Goal: Navigation & Orientation: Find specific page/section

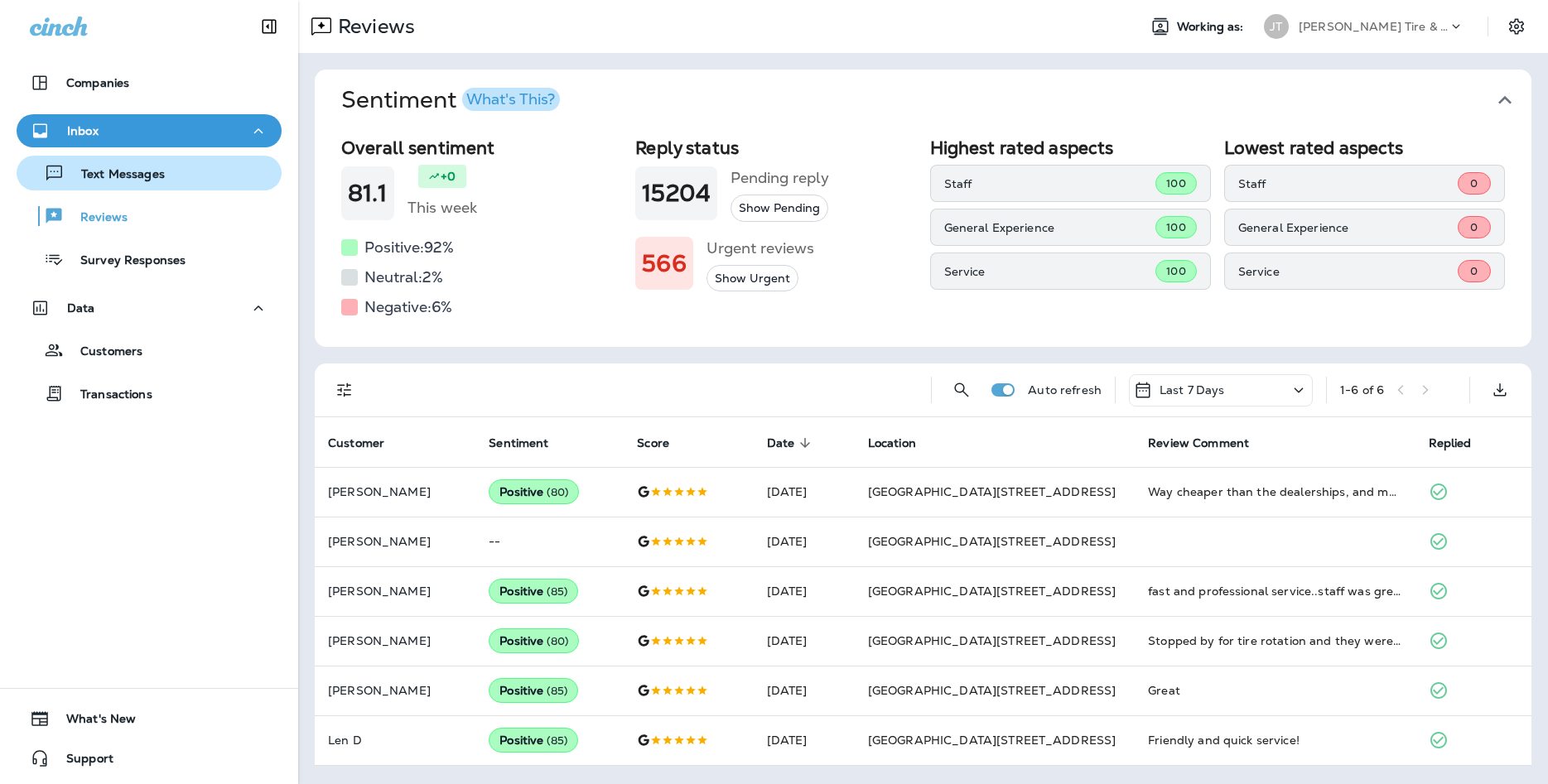
click at [182, 182] on div "Text Messages" at bounding box center [149, 173] width 252 height 25
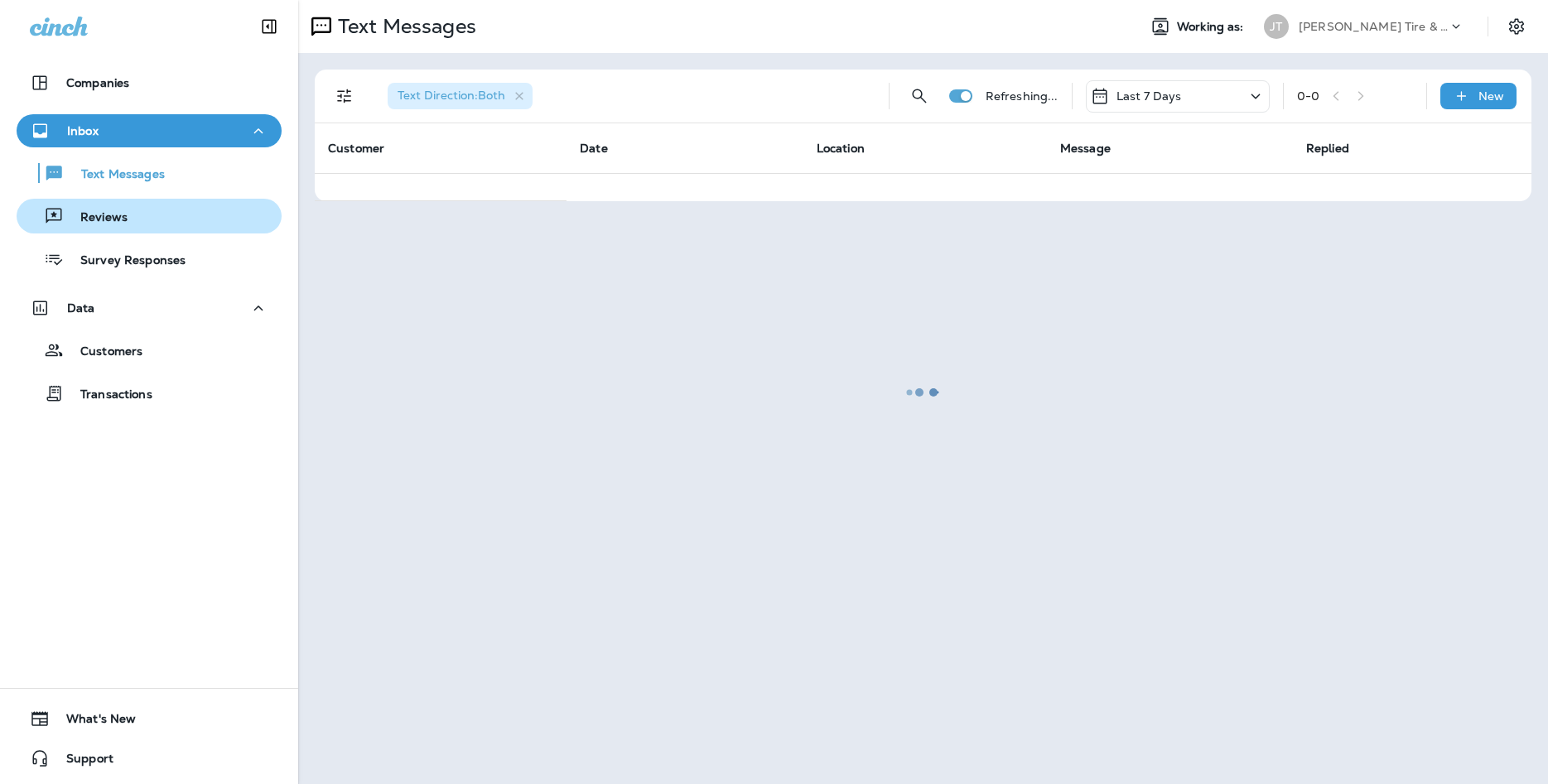
click at [160, 222] on div "Reviews" at bounding box center [149, 216] width 252 height 25
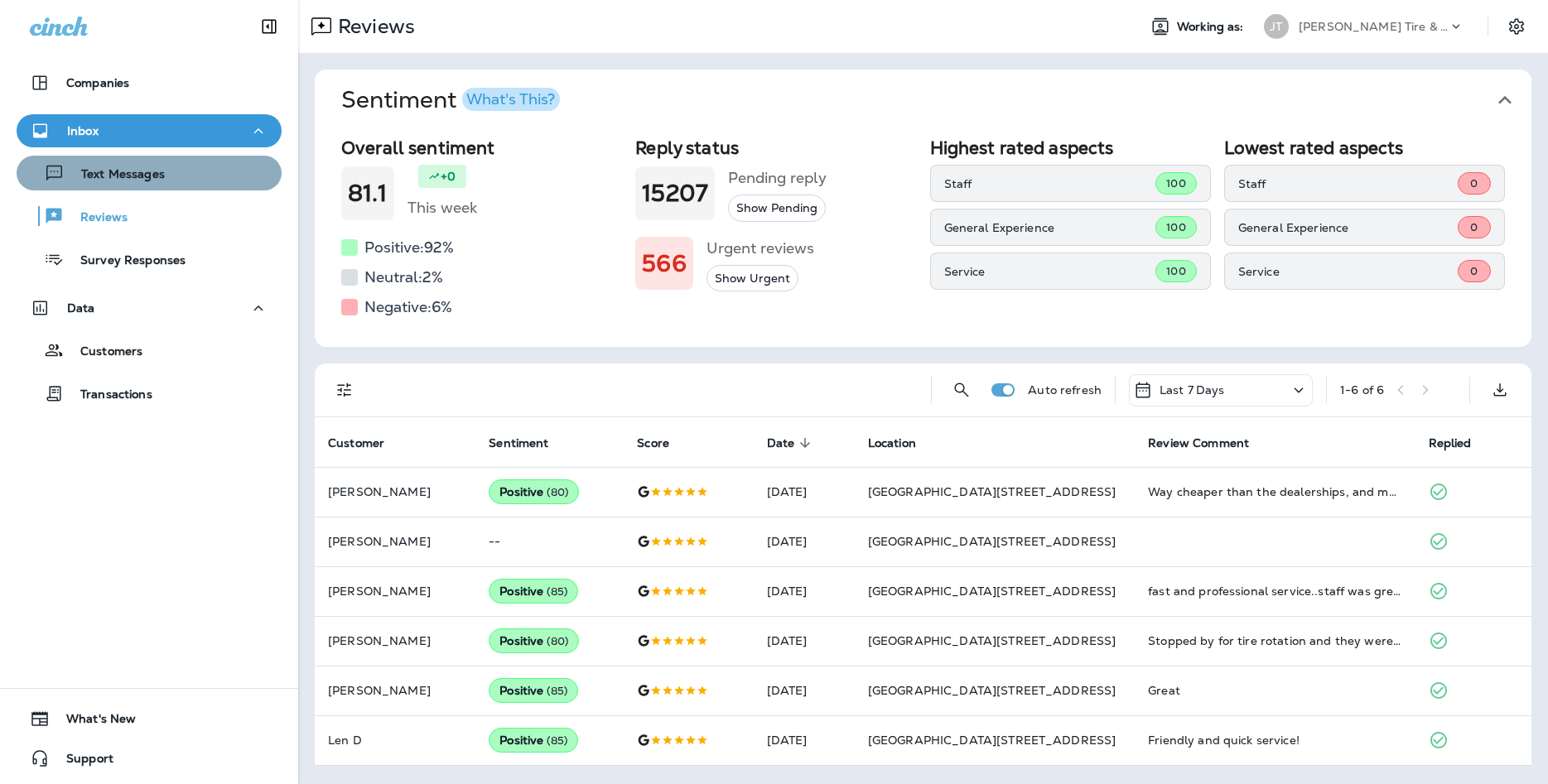
click at [190, 180] on div "Text Messages" at bounding box center [149, 173] width 252 height 25
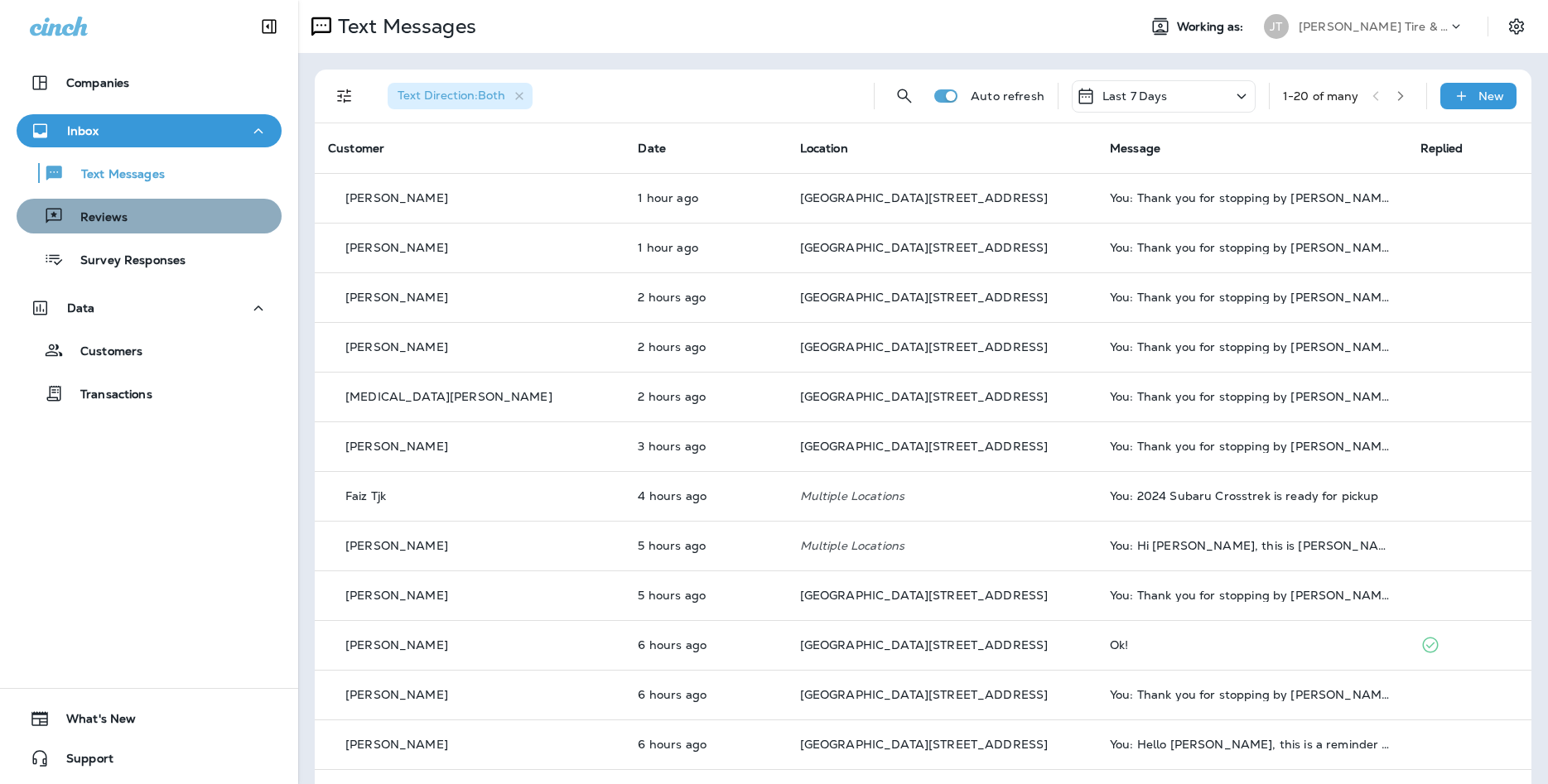
click at [227, 228] on div "Reviews" at bounding box center [149, 216] width 252 height 25
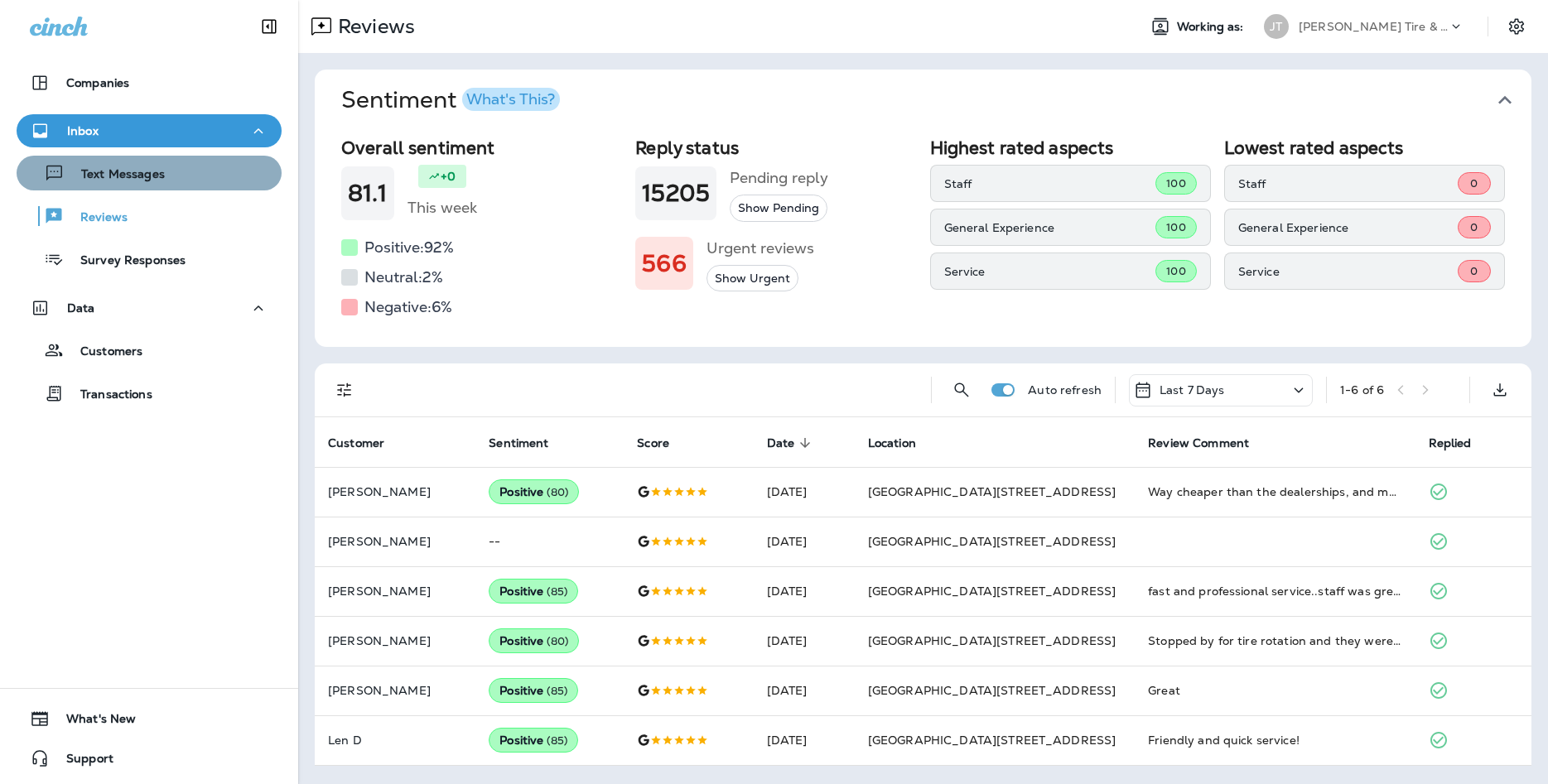
click at [162, 180] on p "Text Messages" at bounding box center [114, 175] width 100 height 16
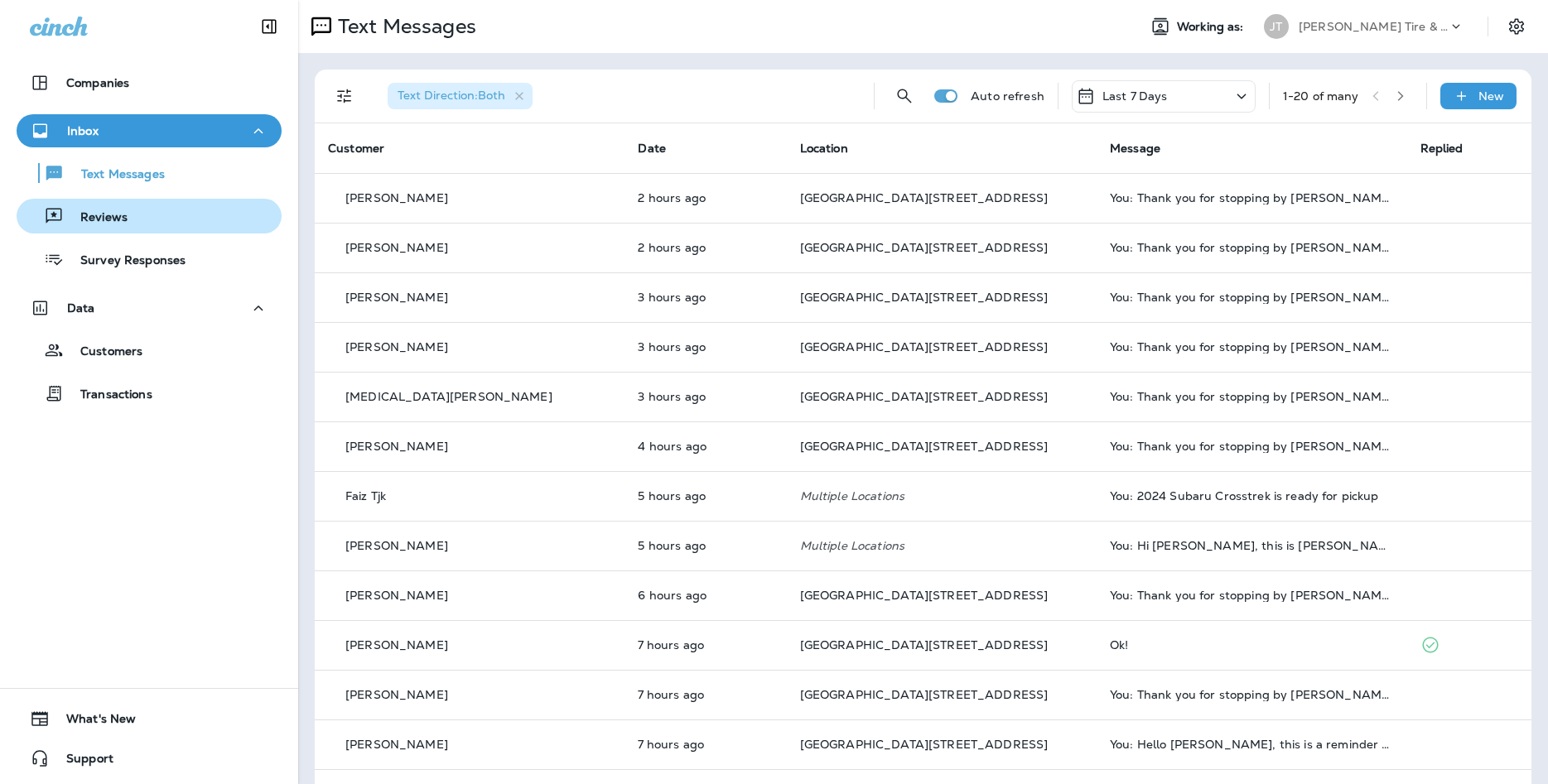
click at [215, 223] on div "Reviews" at bounding box center [149, 216] width 252 height 25
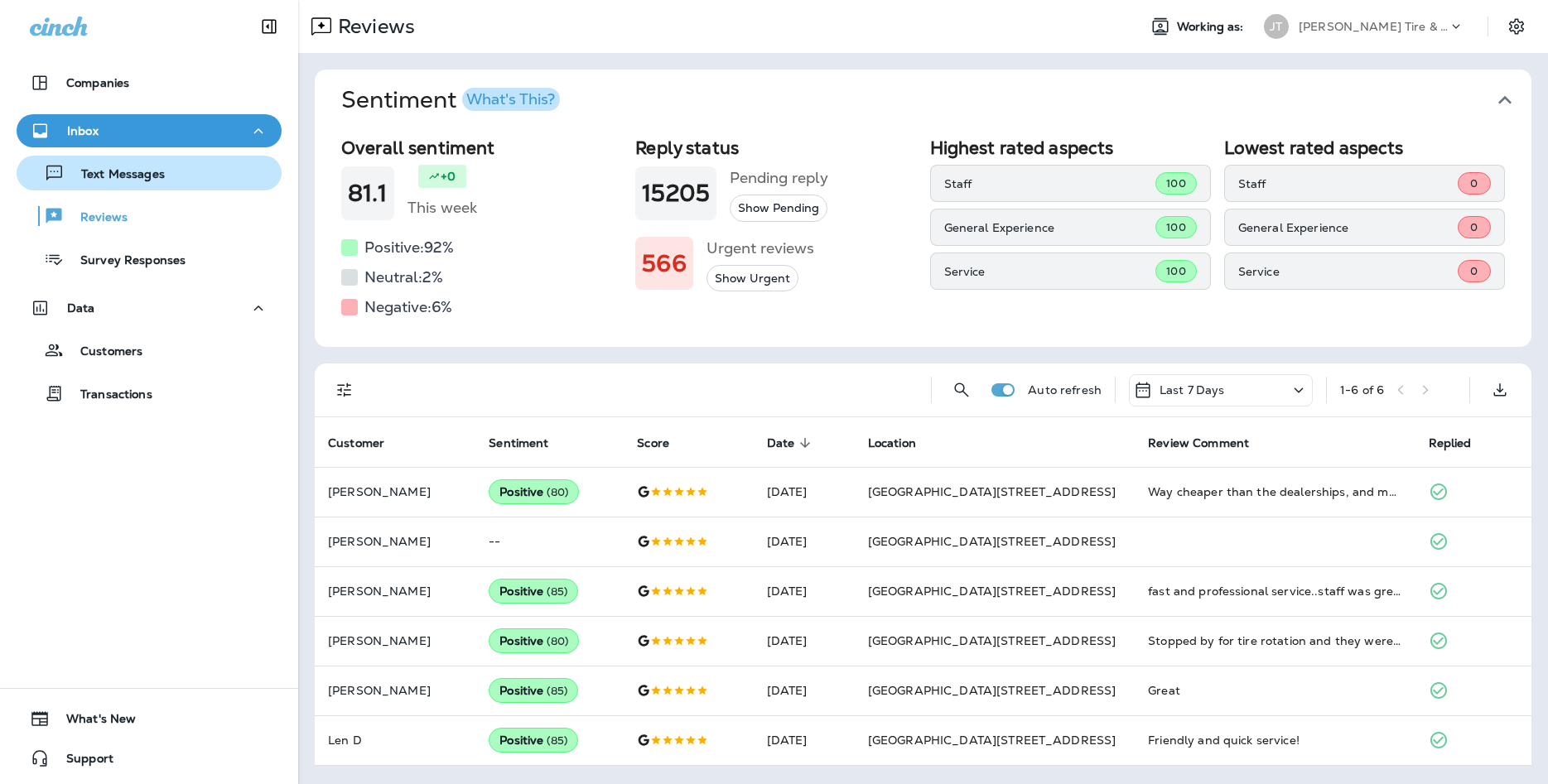
click at [190, 175] on div "Text Messages" at bounding box center [149, 173] width 252 height 25
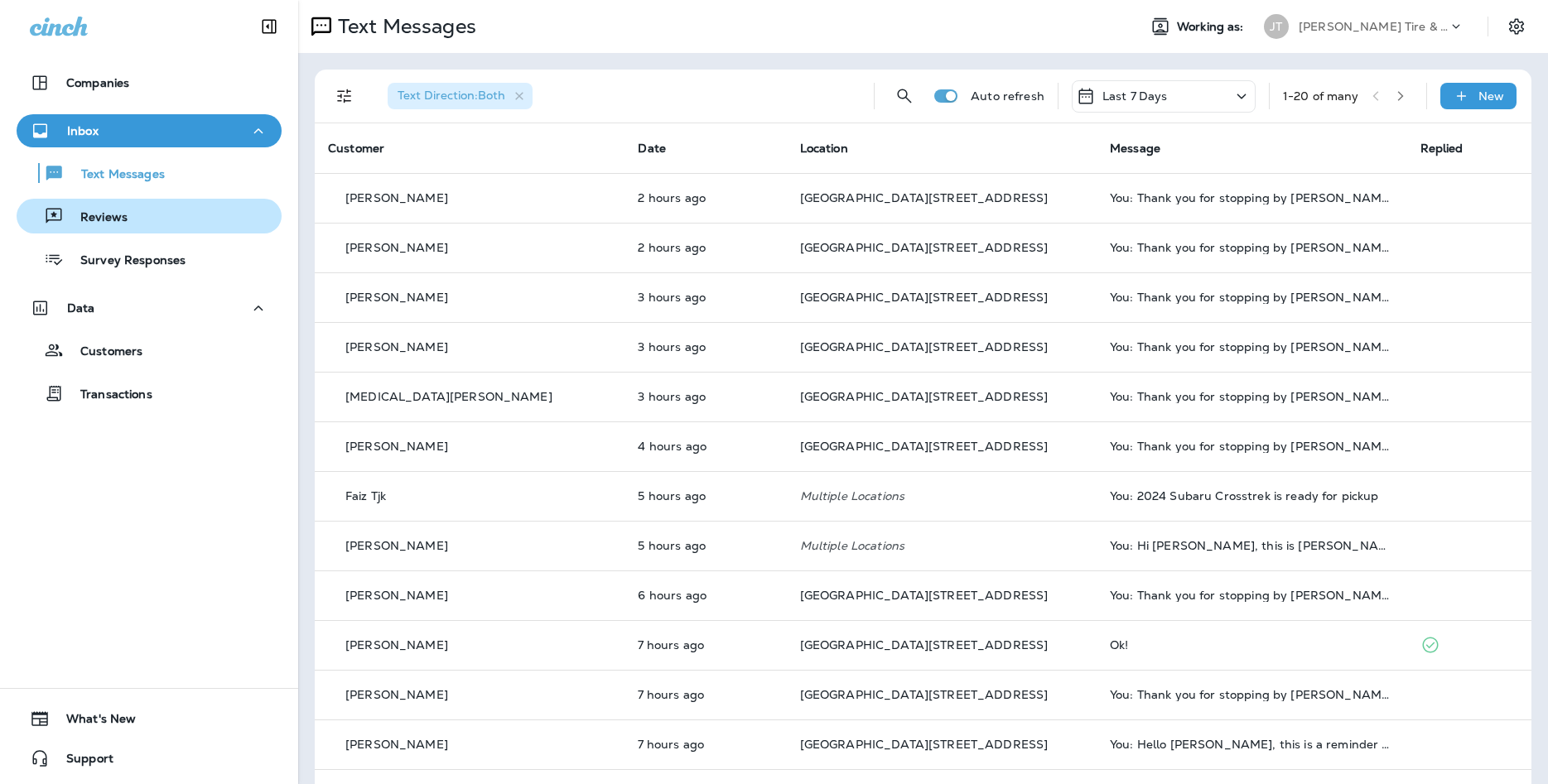
click at [161, 221] on div "Reviews" at bounding box center [149, 216] width 252 height 25
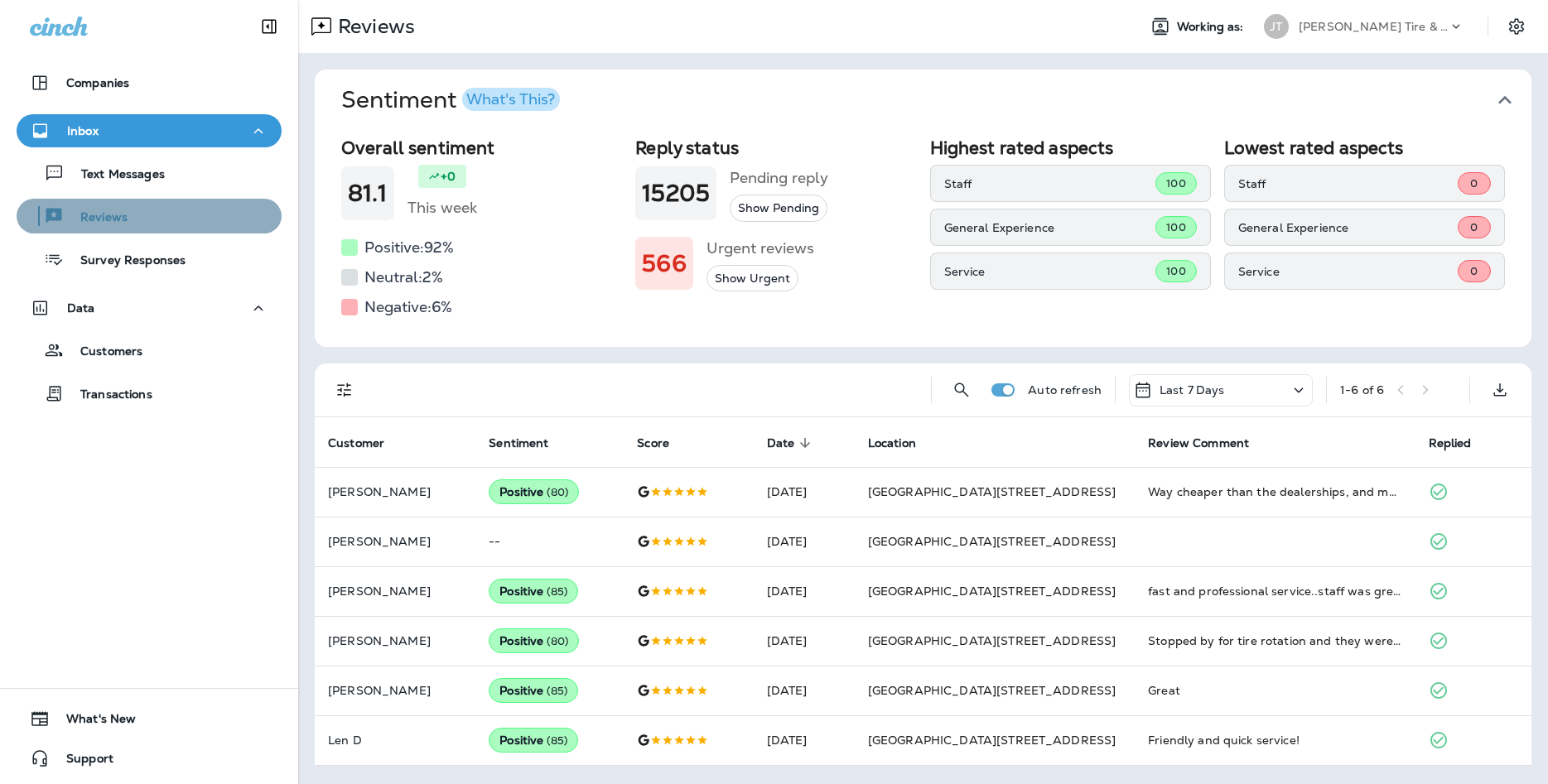
click at [129, 205] on div "Reviews" at bounding box center [149, 216] width 252 height 25
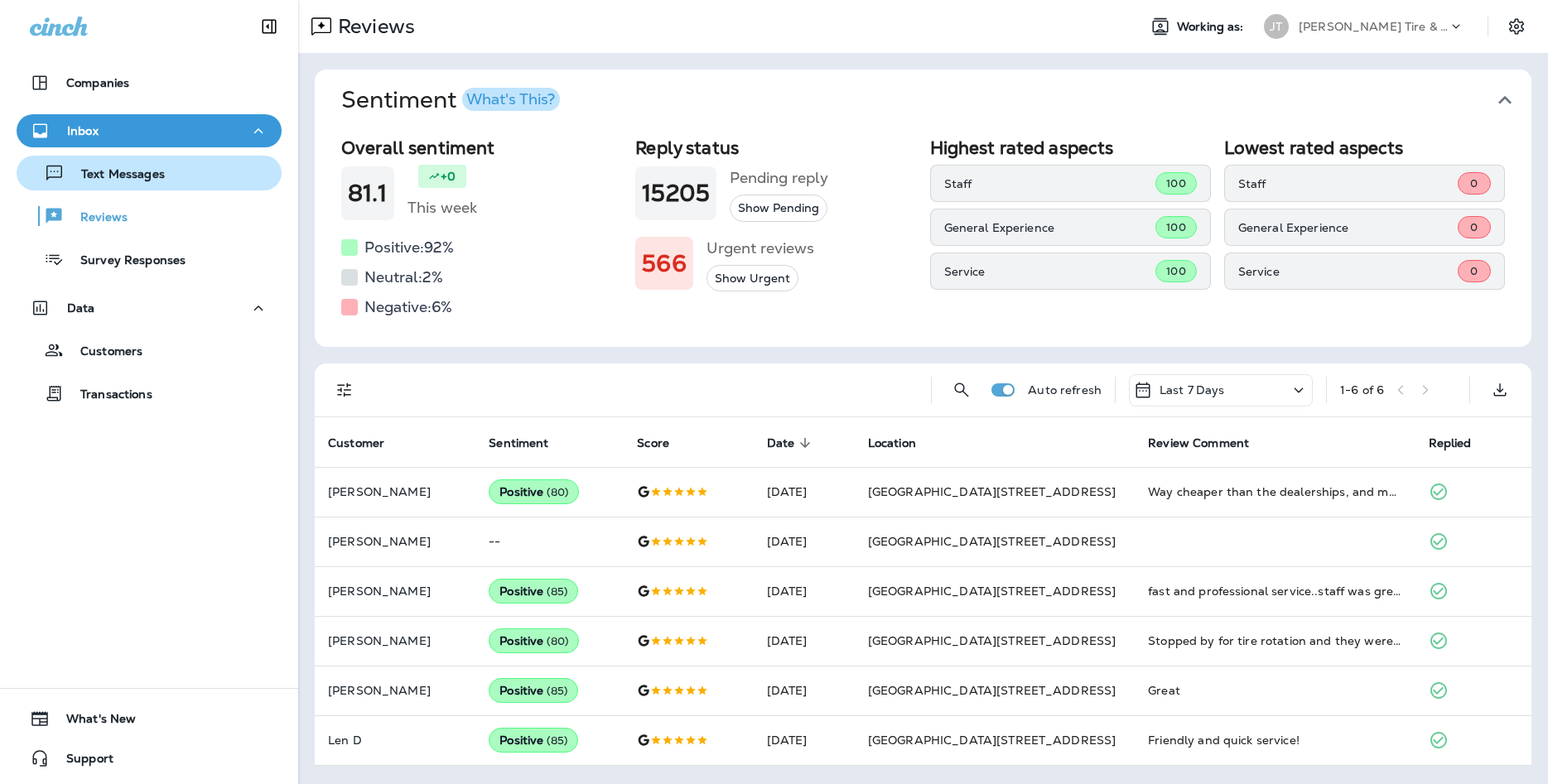
click at [147, 186] on button "Text Messages" at bounding box center [149, 173] width 265 height 35
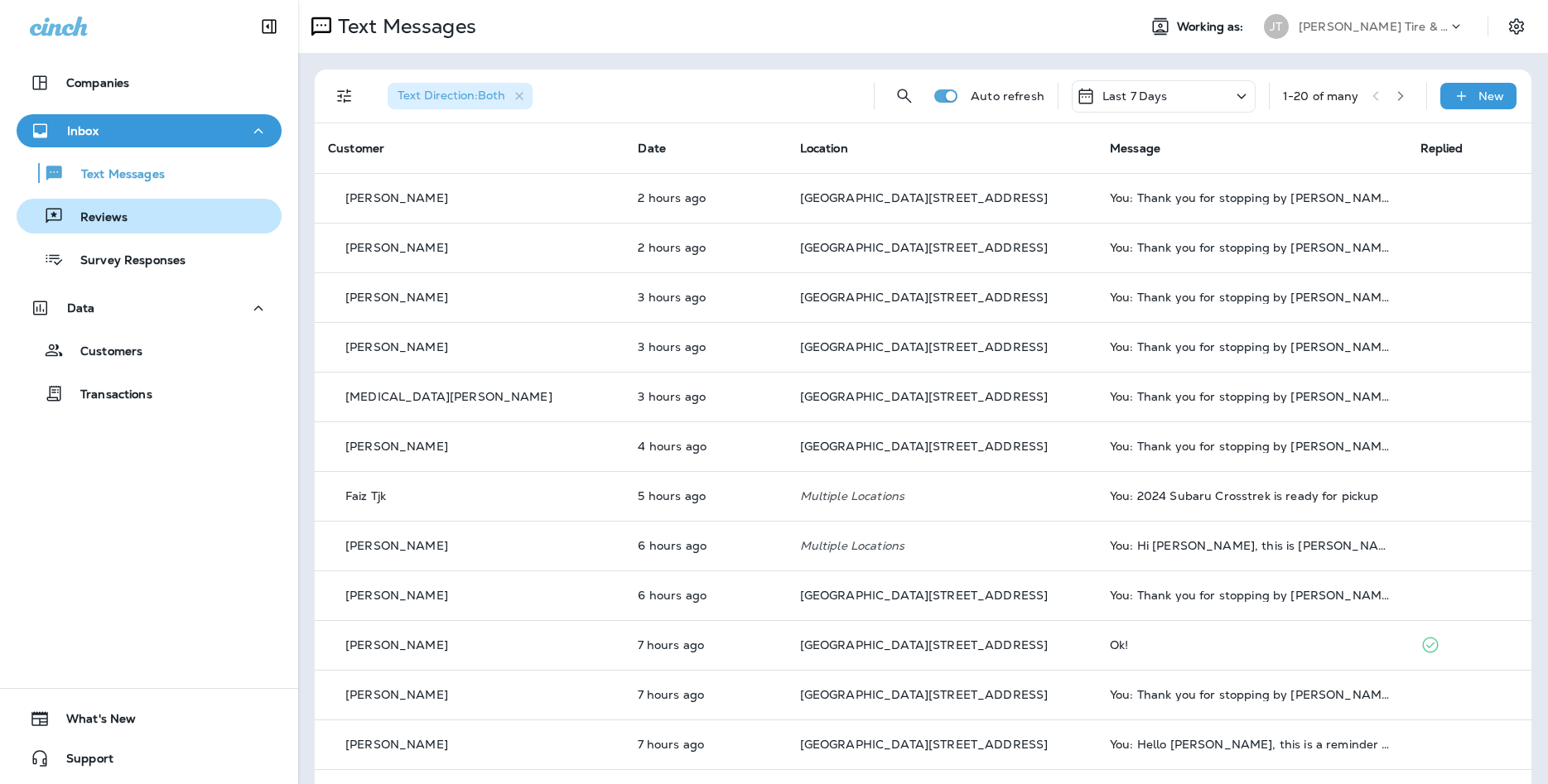
click at [167, 215] on div "Reviews" at bounding box center [149, 216] width 252 height 25
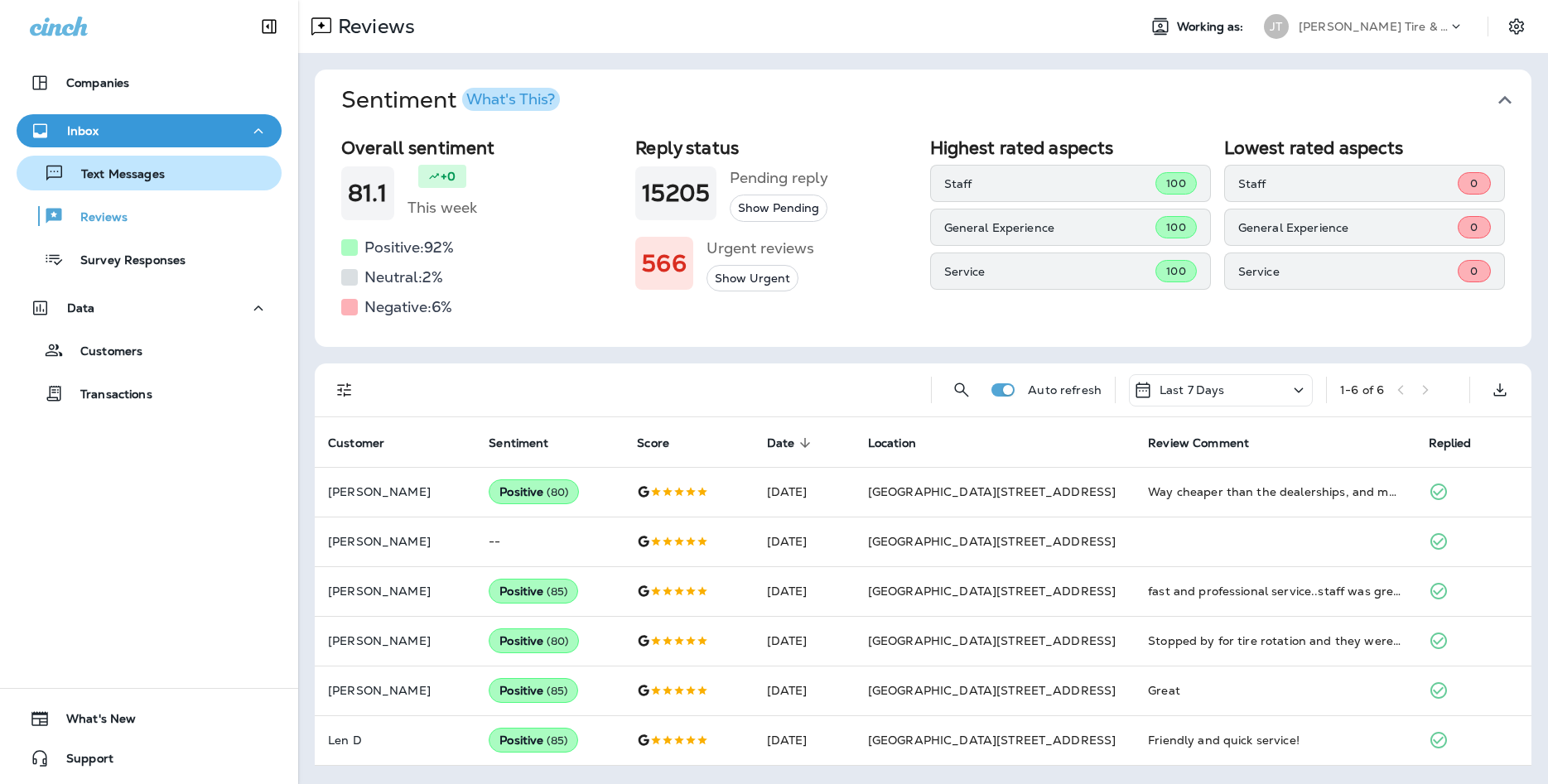
click at [180, 157] on button "Text Messages" at bounding box center [149, 173] width 265 height 35
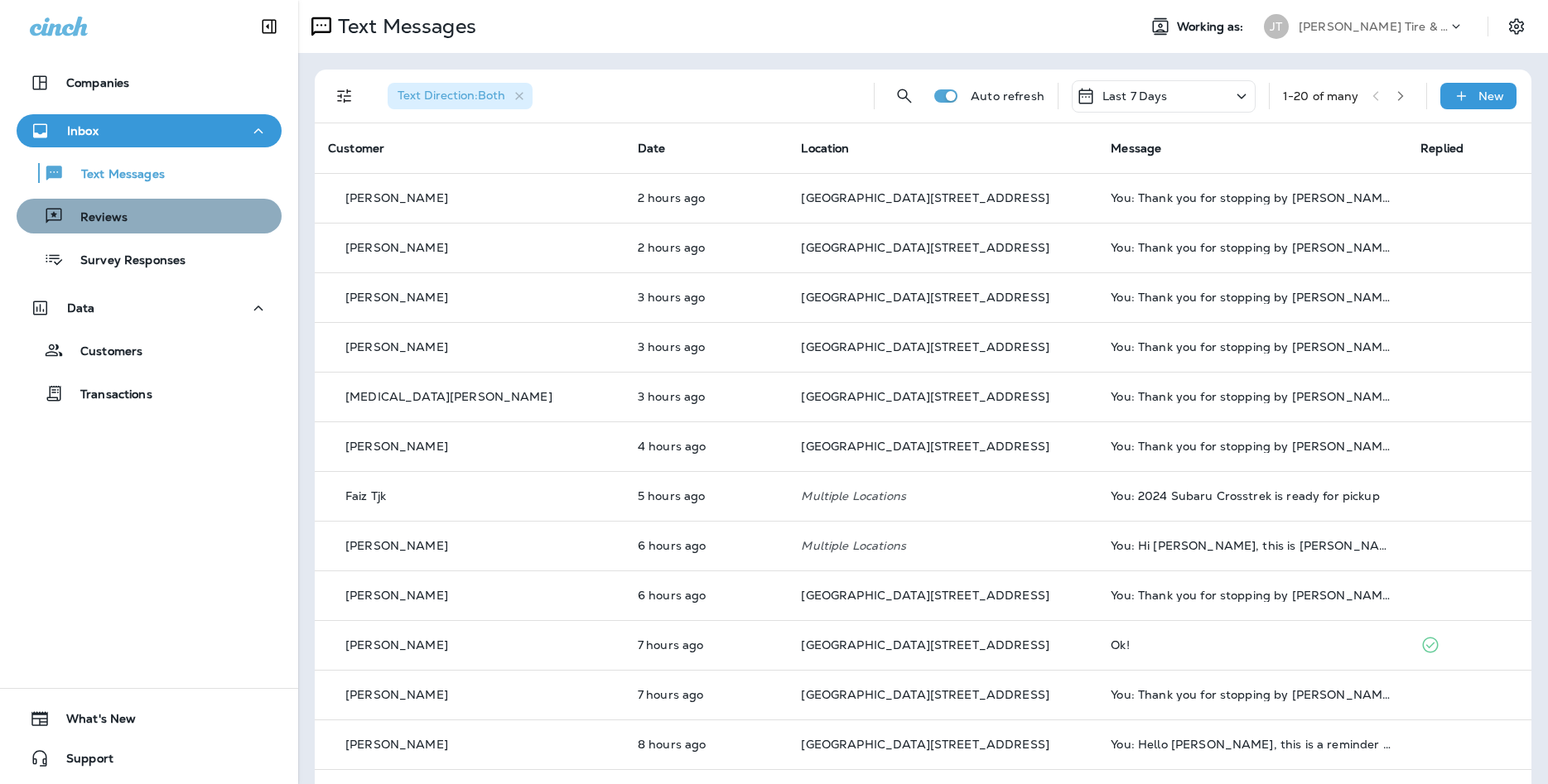
click at [180, 222] on div "Reviews" at bounding box center [149, 216] width 252 height 25
